Goal: Find specific page/section: Find specific page/section

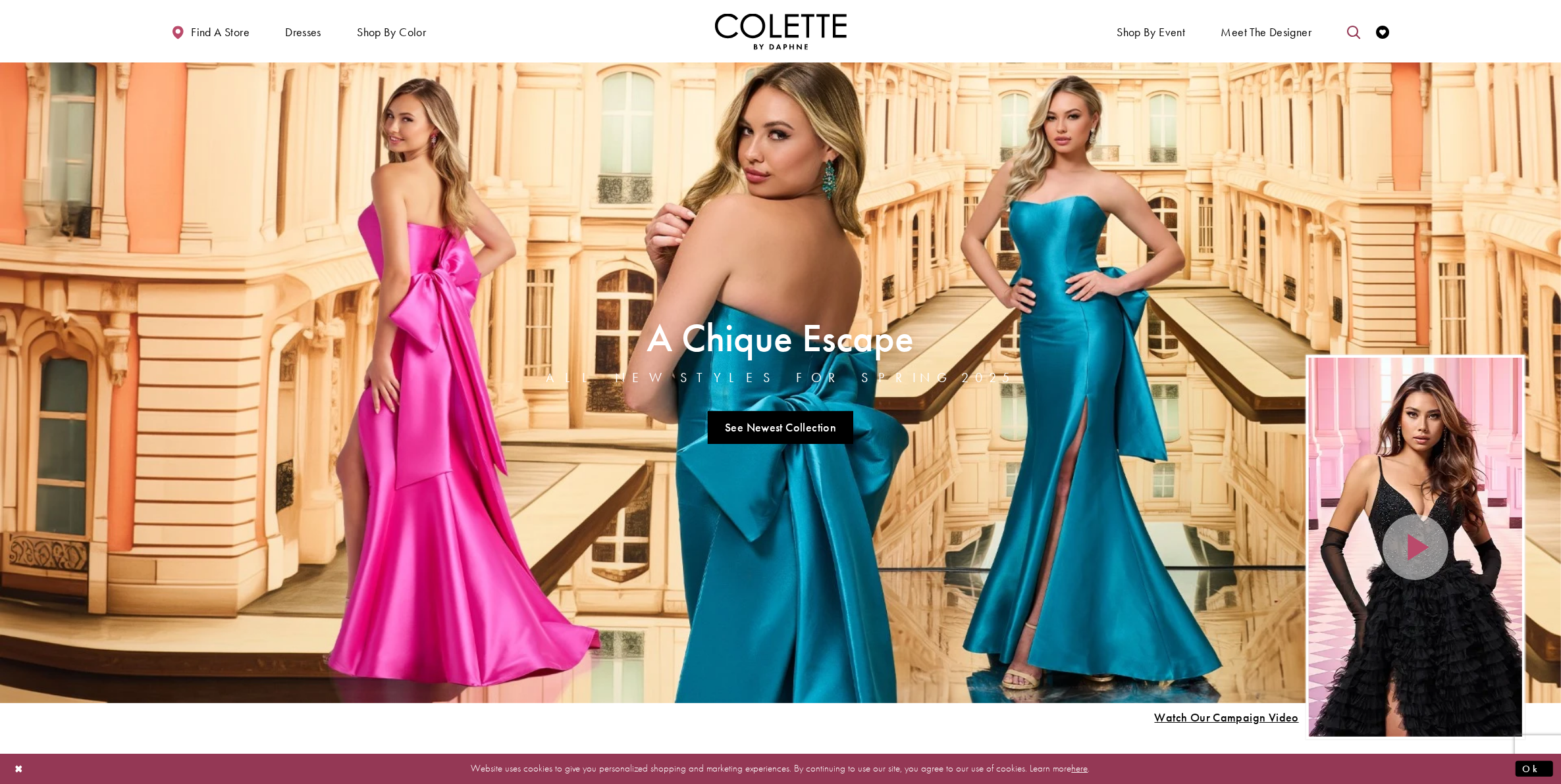
click at [1349, 38] on icon "Toggle search" at bounding box center [1354, 32] width 13 height 13
click at [1274, 34] on input "Search" at bounding box center [1286, 33] width 158 height 20
type input "******"
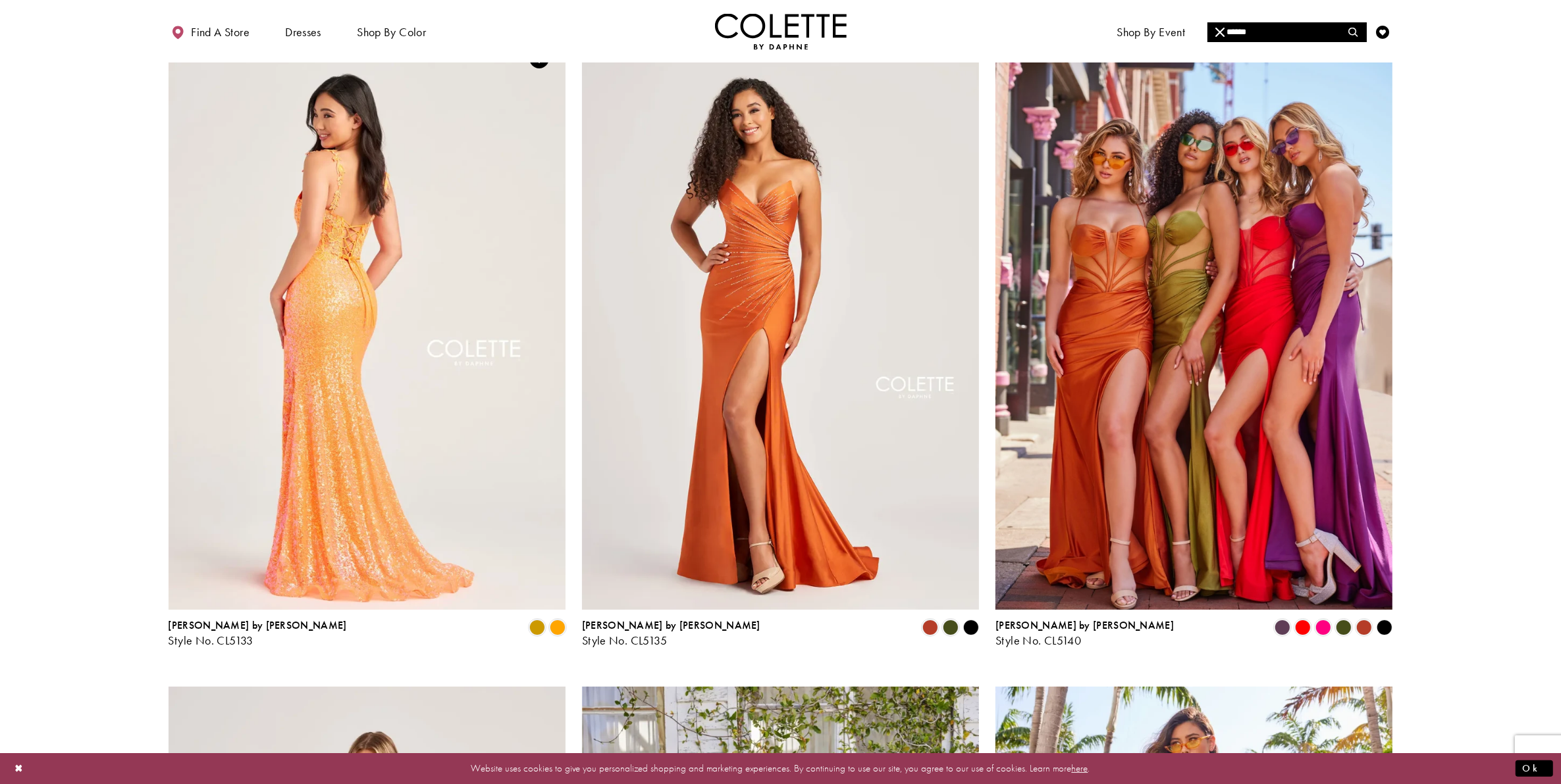
scroll to position [165, 0]
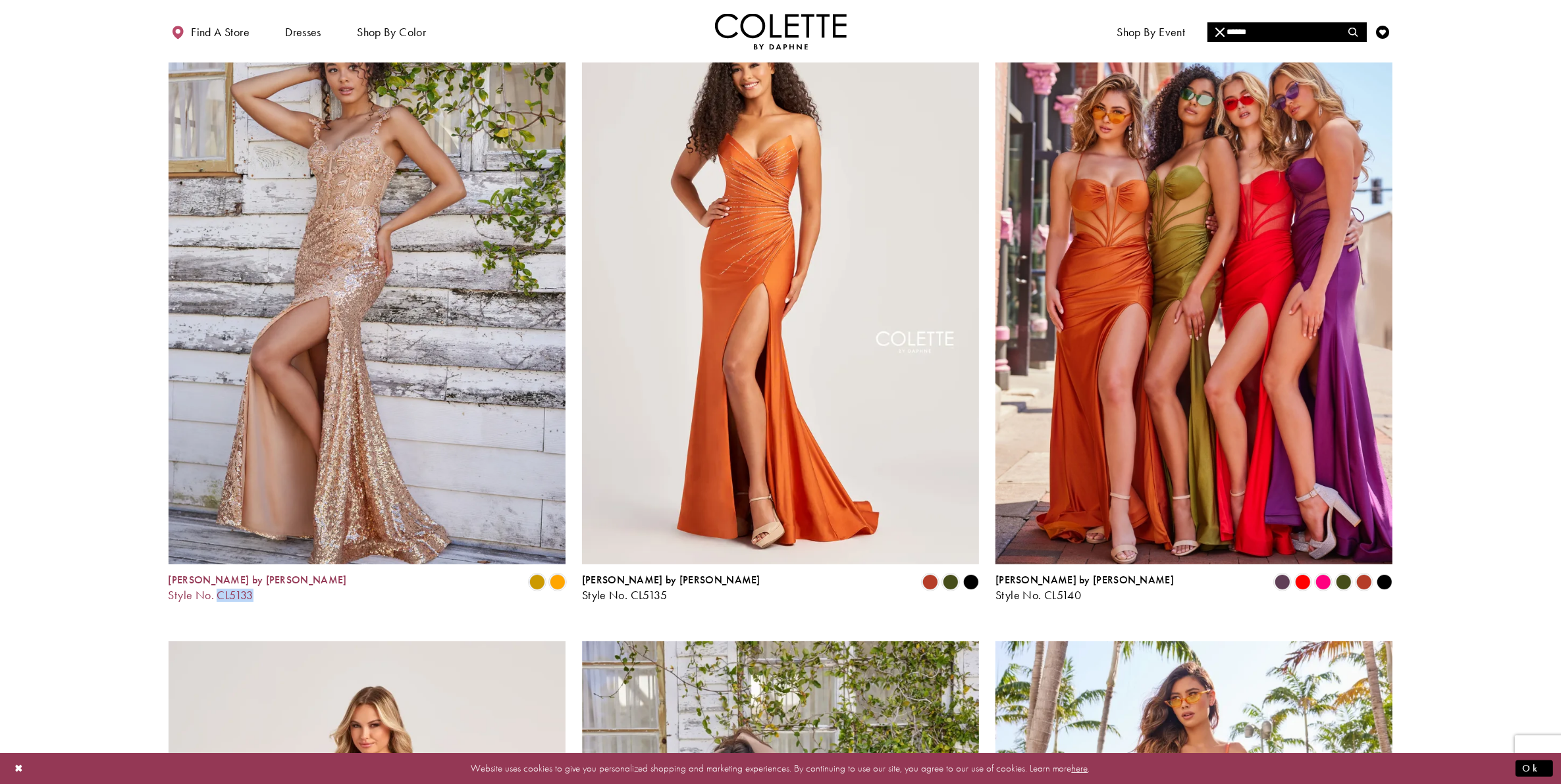
drag, startPoint x: 259, startPoint y: 591, endPoint x: 216, endPoint y: 596, distance: 43.3
click at [216, 596] on div "Colette by Daphne Style No. CL5133 Skip Color List #95af2ae786 to end Color Lis…" at bounding box center [367, 588] width 397 height 28
copy span "CL5133"
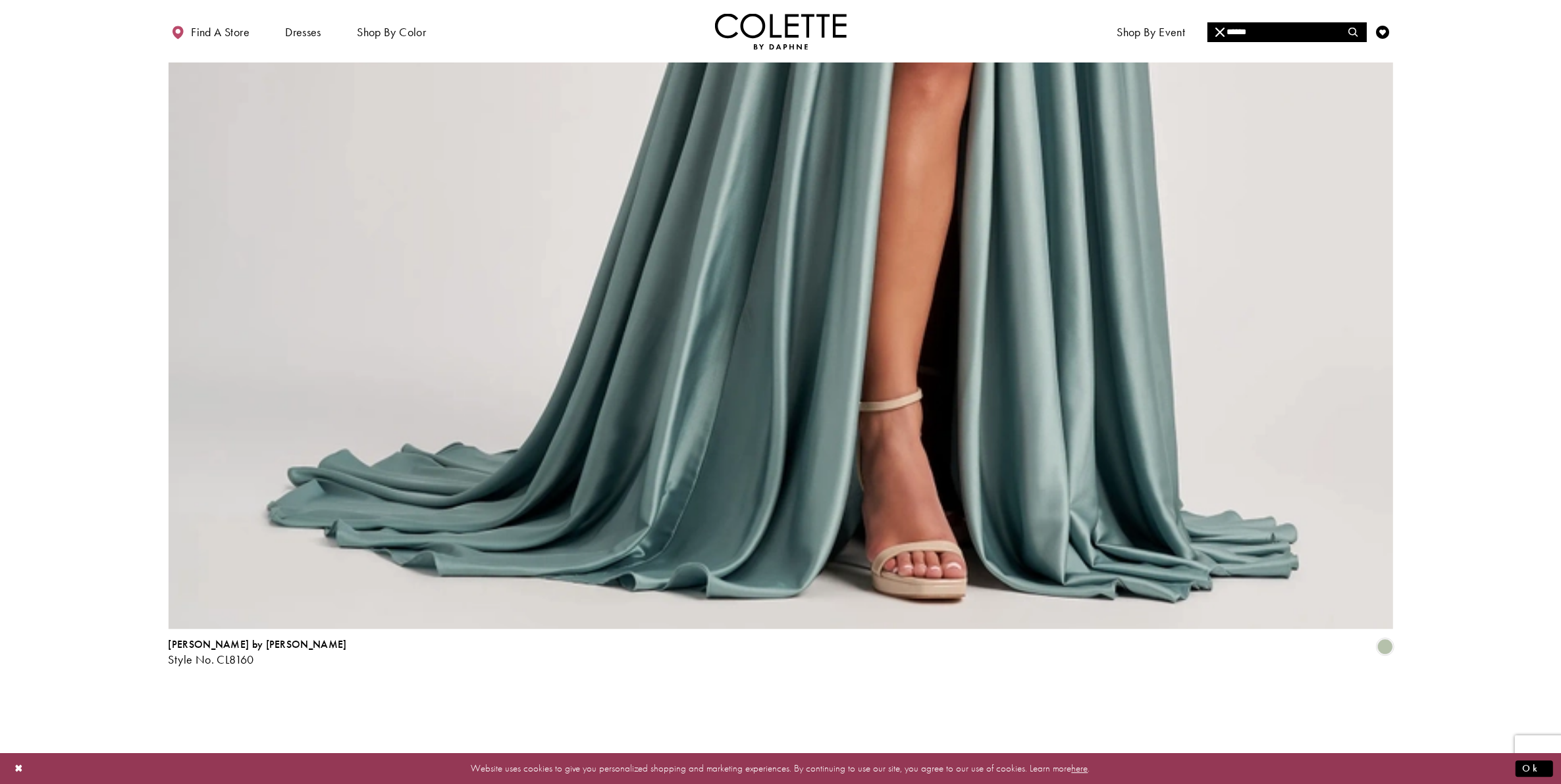
scroll to position [3754, 0]
